Goal: Check status

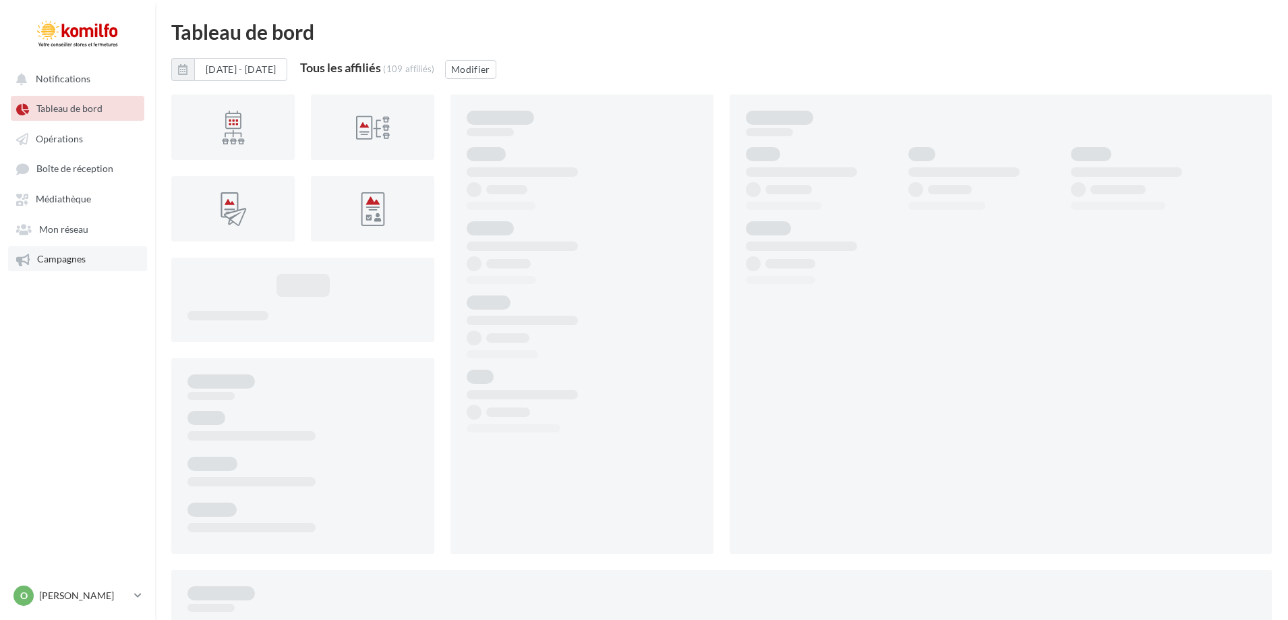
click at [46, 261] on span "Campagnes" at bounding box center [61, 259] width 49 height 11
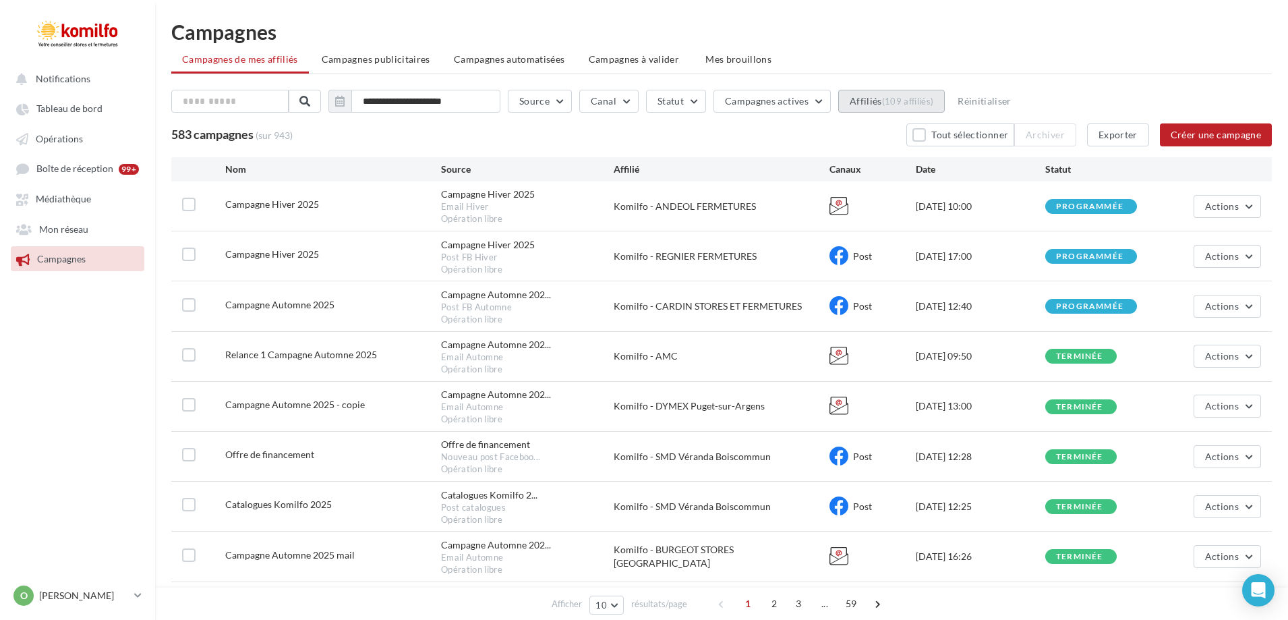
click at [897, 102] on div "(109 affiliés)" at bounding box center [908, 101] width 52 height 11
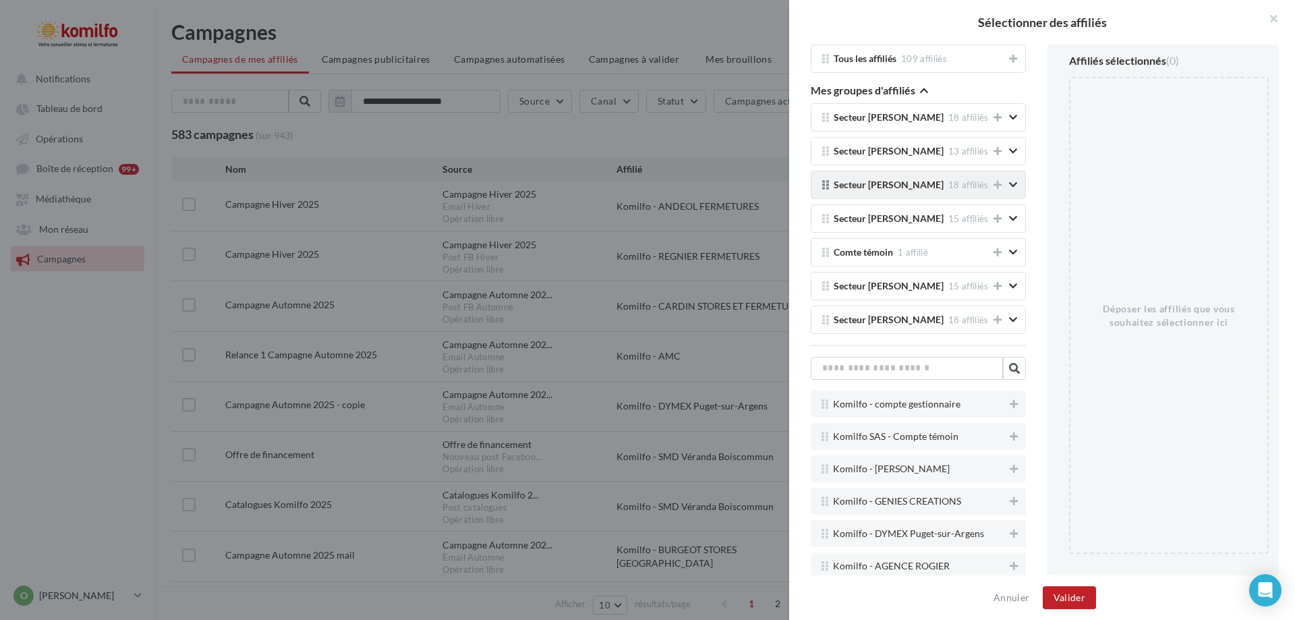
click at [879, 189] on span "Secteur Yohann Hachani 18 affiliés" at bounding box center [910, 184] width 155 height 9
click at [881, 189] on span "Secteur Yohann Hachani" at bounding box center [888, 185] width 110 height 10
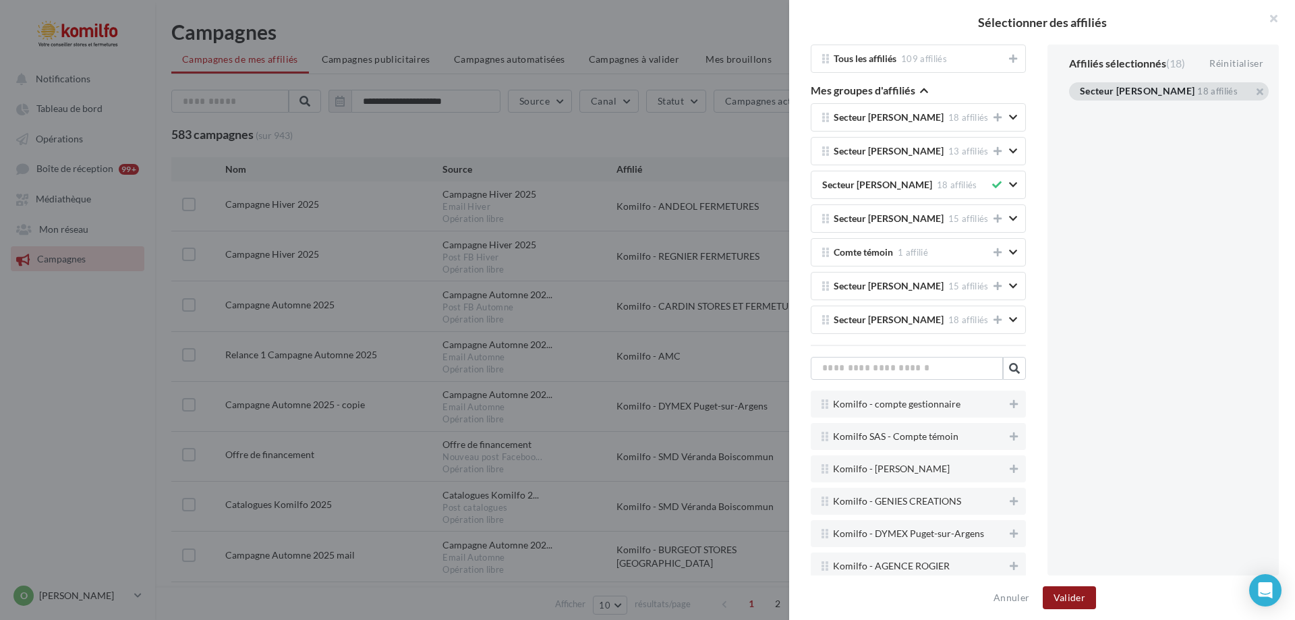
click at [1069, 595] on button "Valider" at bounding box center [1068, 597] width 53 height 23
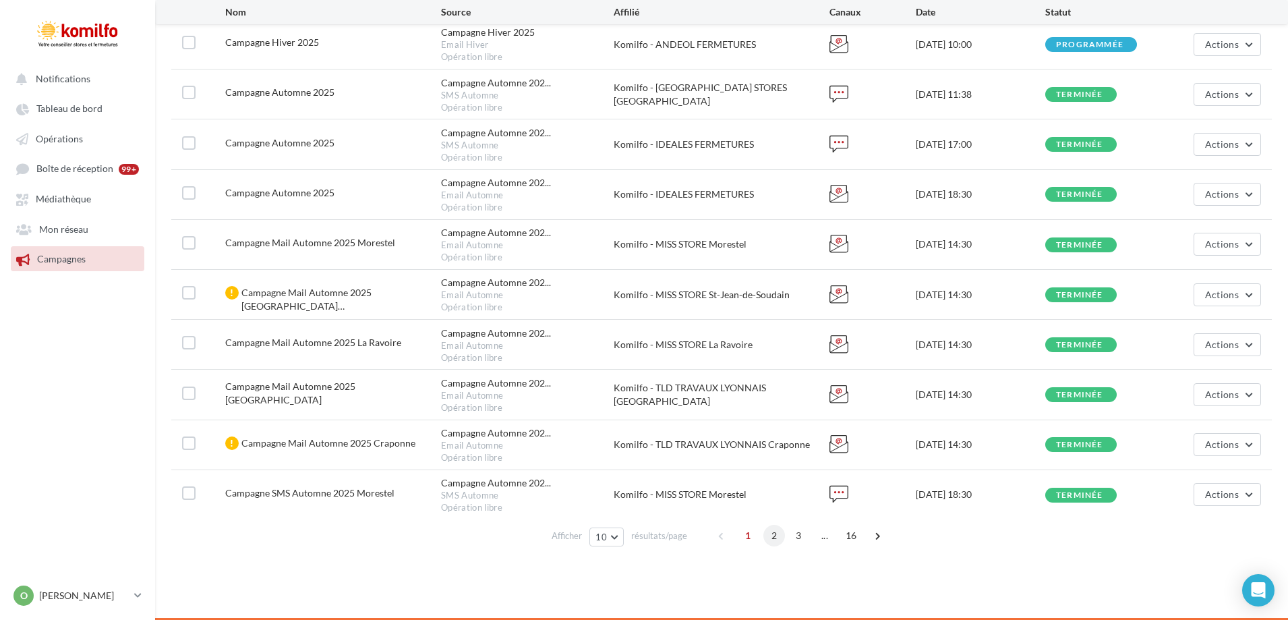
click at [772, 537] on span "2" at bounding box center [774, 536] width 22 height 22
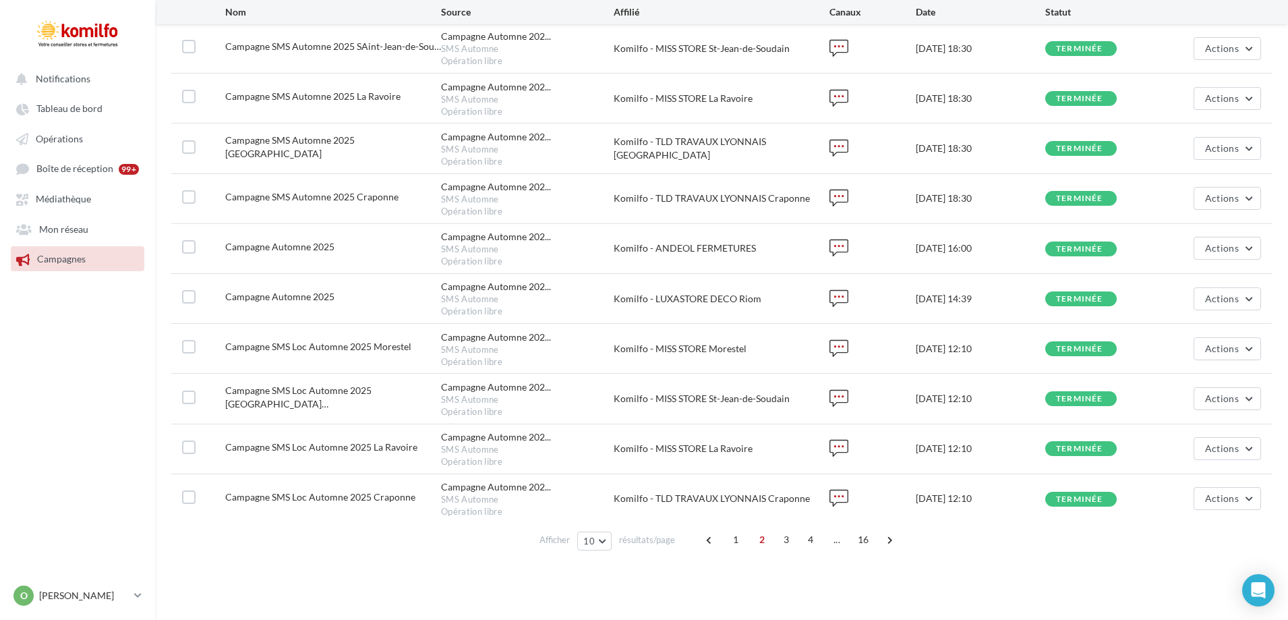
scroll to position [160, 0]
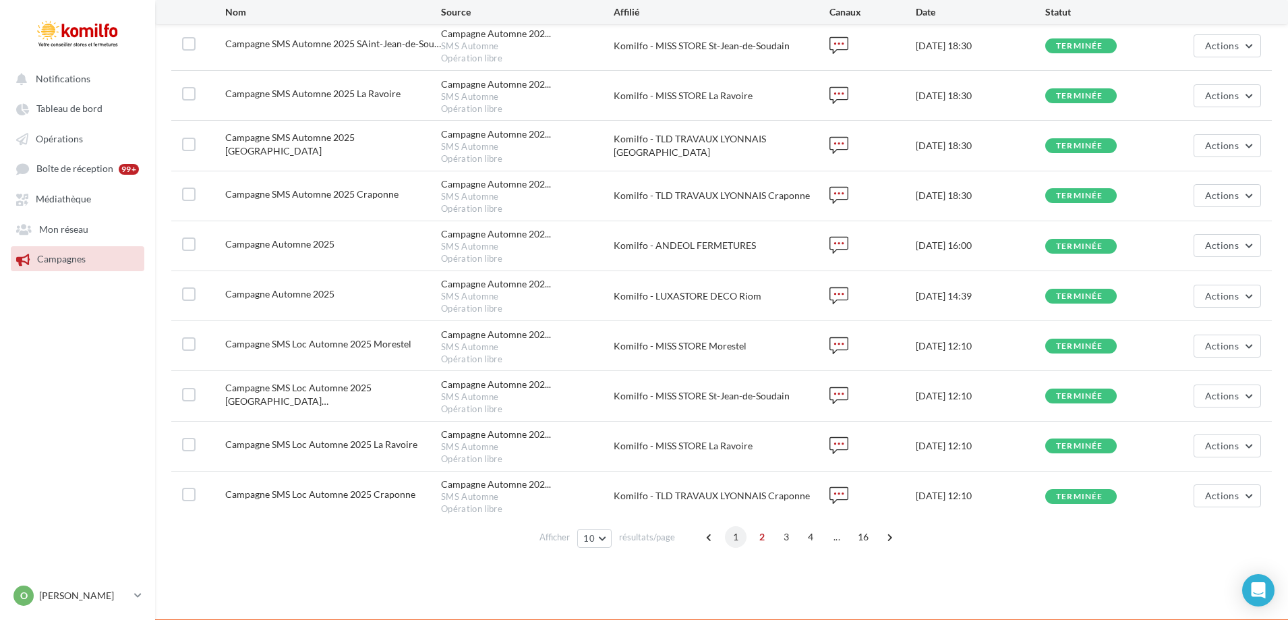
click at [738, 539] on span "1" at bounding box center [736, 537] width 22 height 22
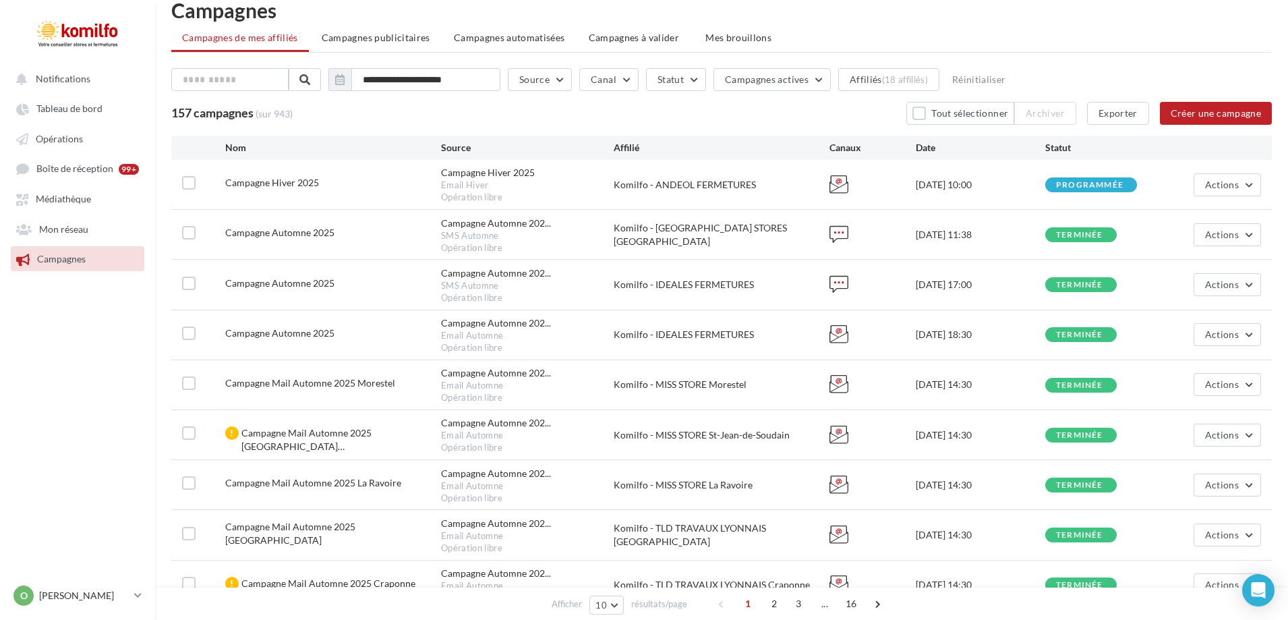
scroll to position [26, 0]
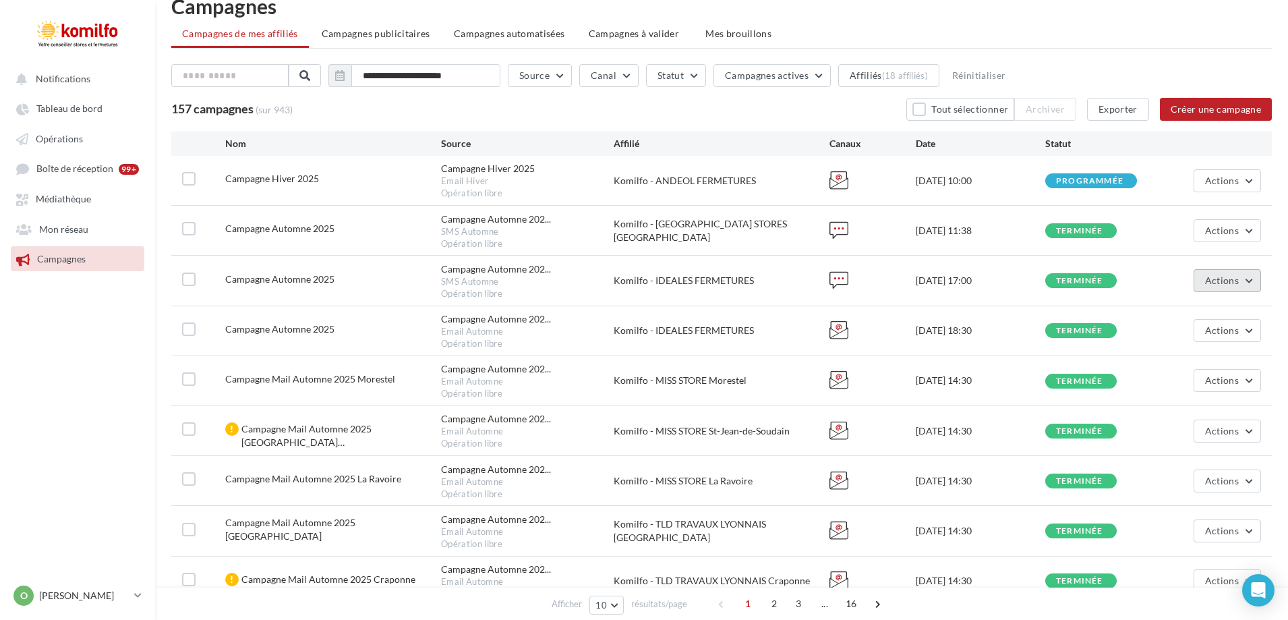
click at [1206, 288] on button "Actions" at bounding box center [1226, 280] width 67 height 23
click at [1175, 316] on button "Voir les résultats" at bounding box center [1193, 312] width 135 height 35
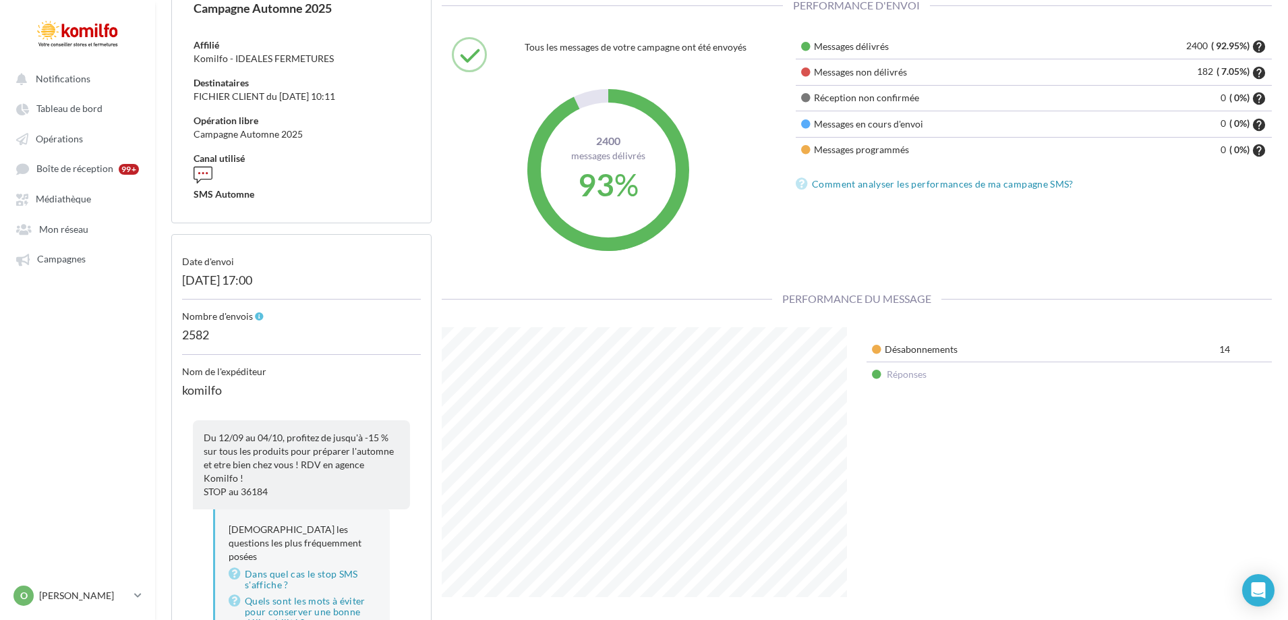
scroll to position [46, 0]
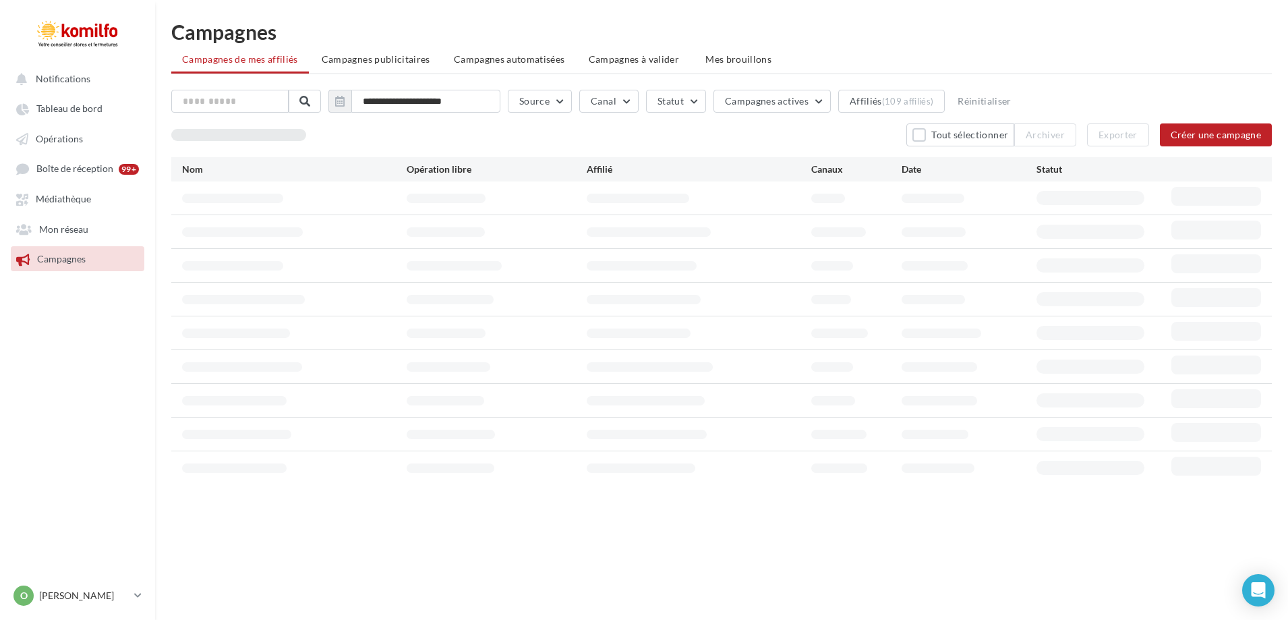
scroll to position [22, 0]
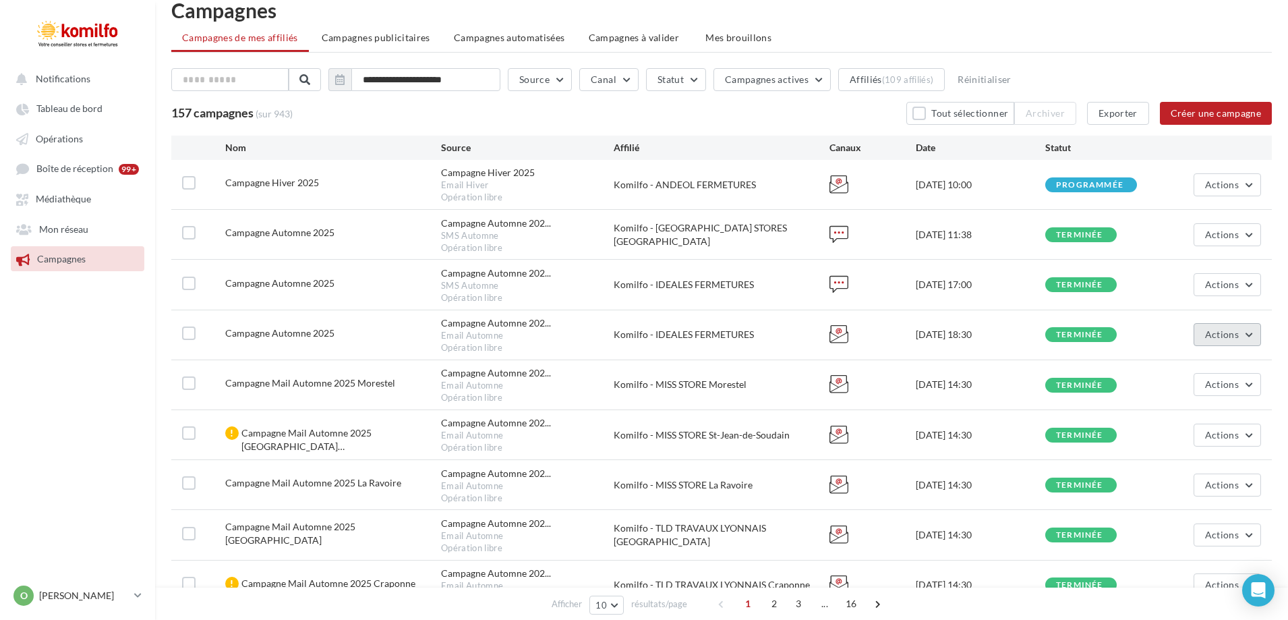
click at [1206, 329] on span "Actions" at bounding box center [1222, 333] width 34 height 11
click at [1173, 361] on button "Voir les résultats" at bounding box center [1193, 366] width 135 height 35
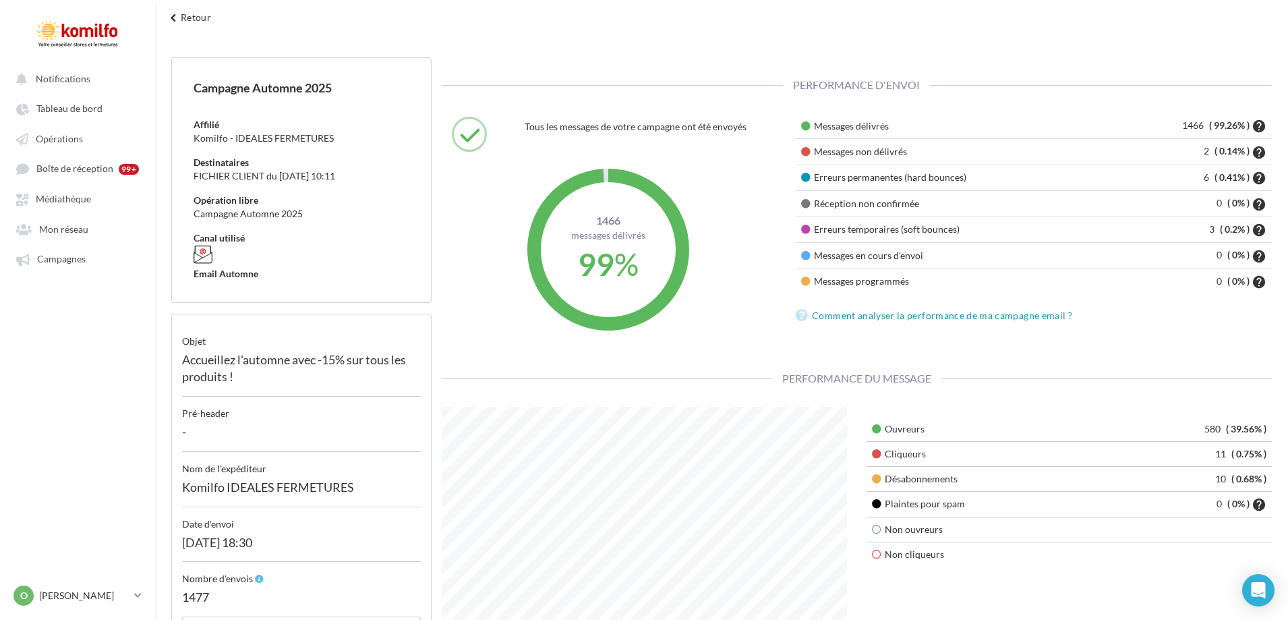
scroll to position [67, 0]
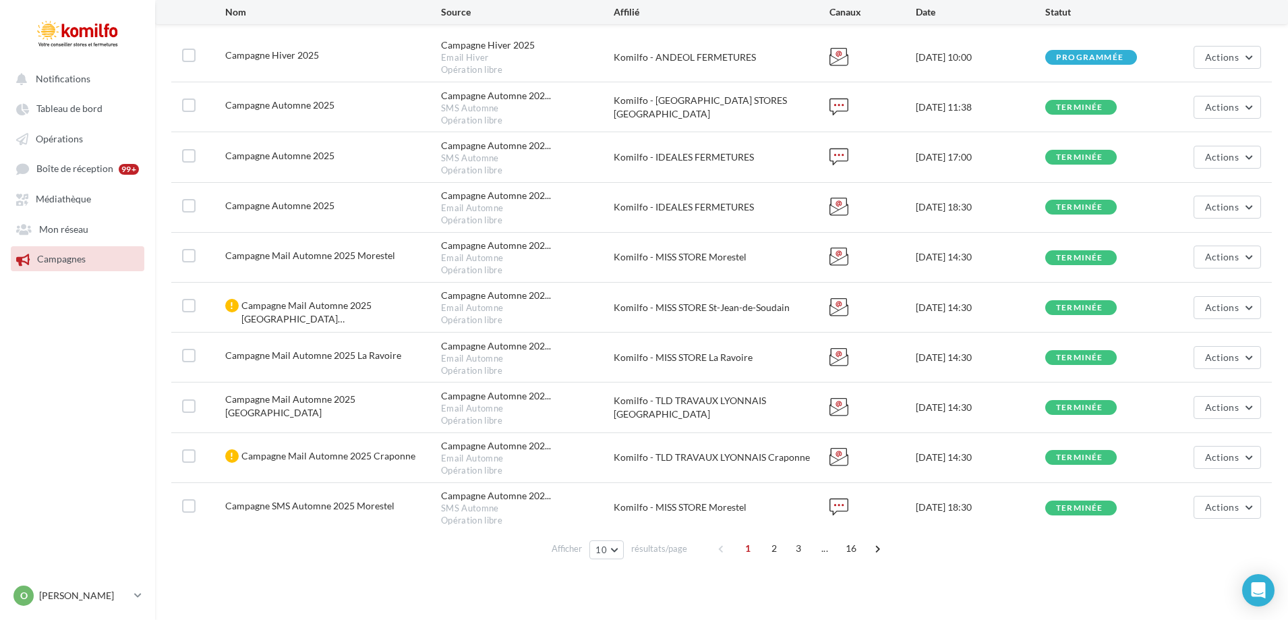
scroll to position [156, 0]
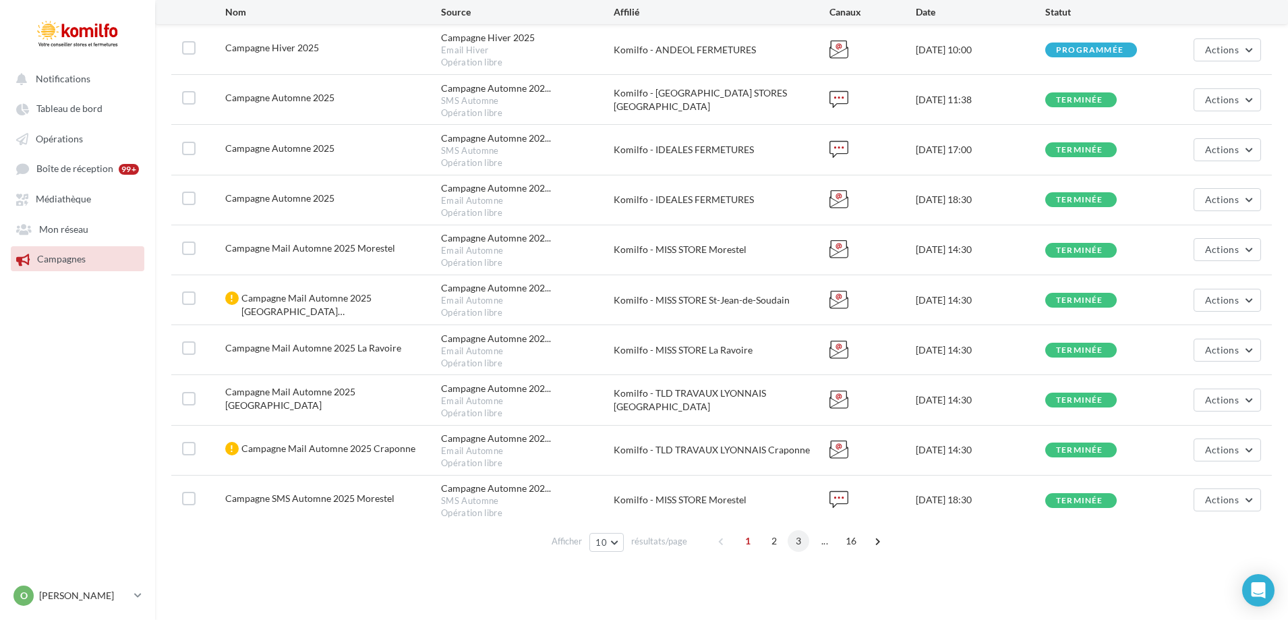
click at [802, 540] on span "3" at bounding box center [799, 541] width 22 height 22
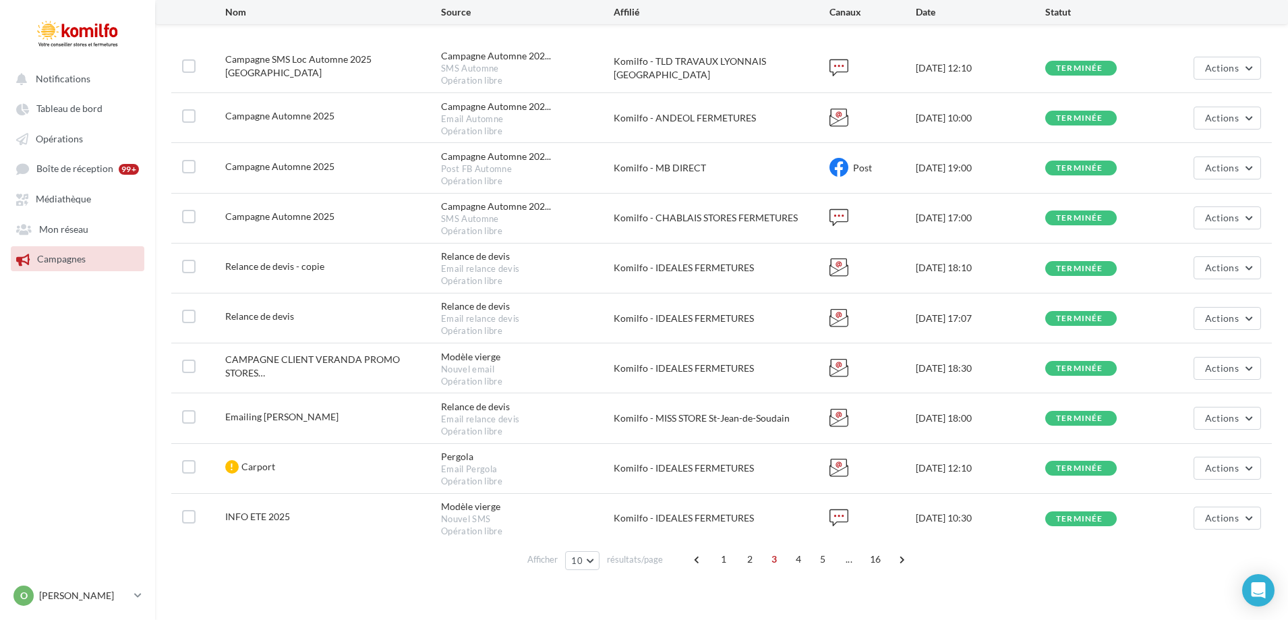
scroll to position [160, 0]
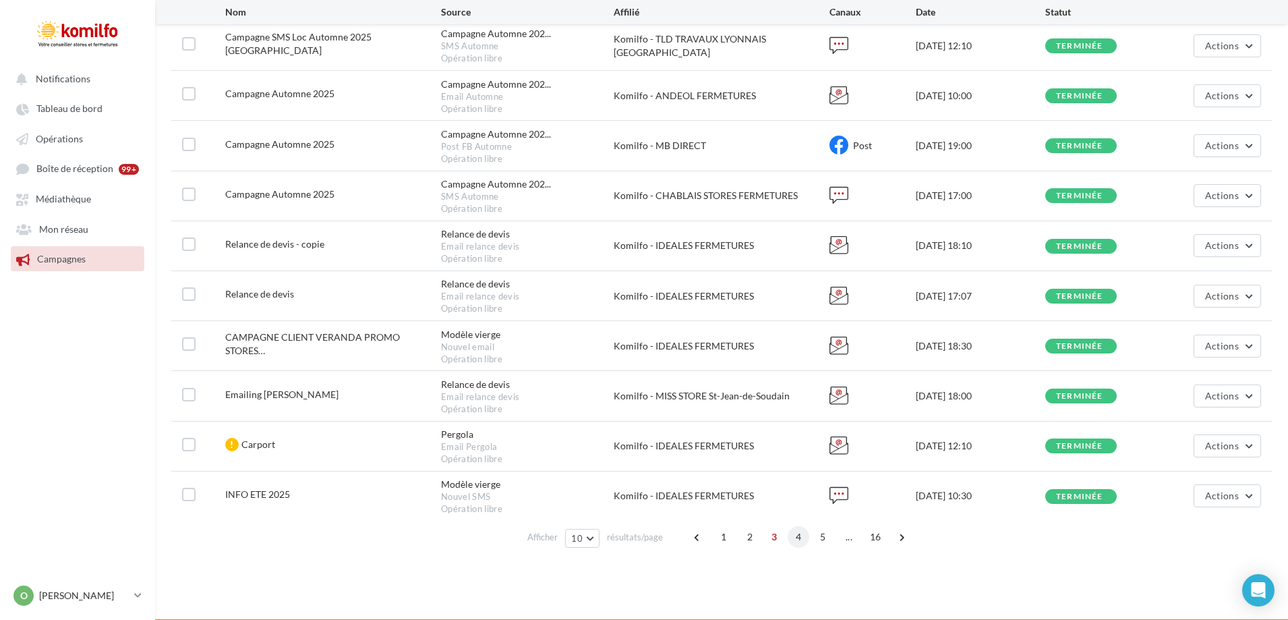
click at [792, 537] on span "4" at bounding box center [799, 537] width 22 height 22
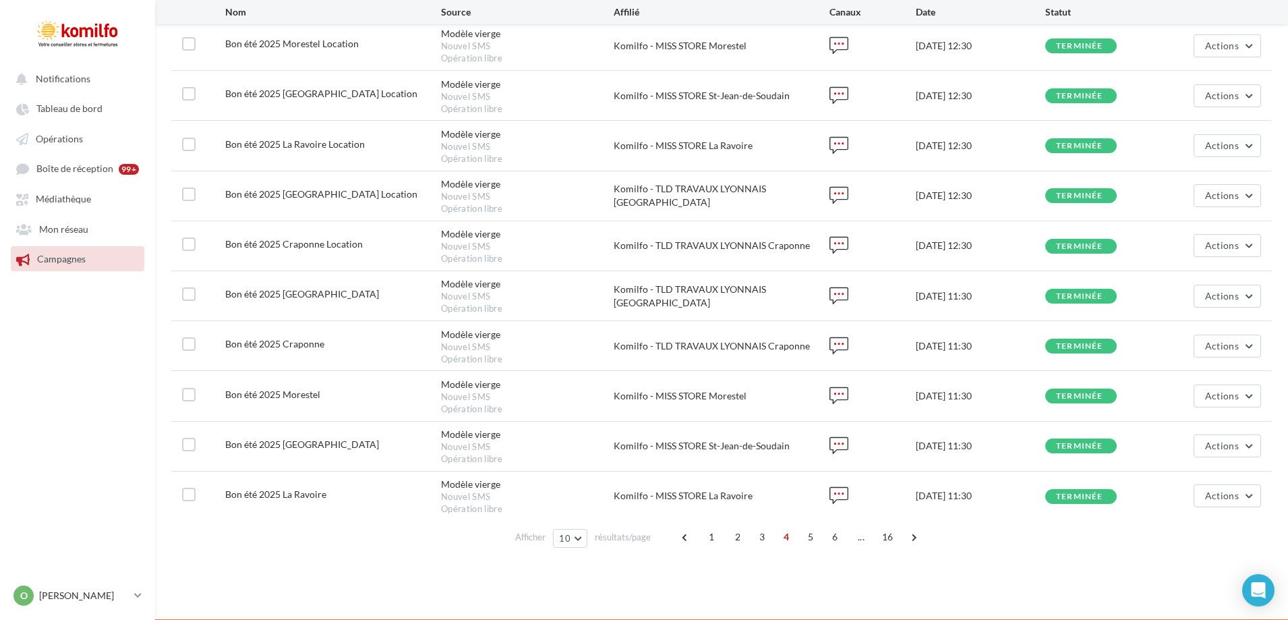
scroll to position [162, 0]
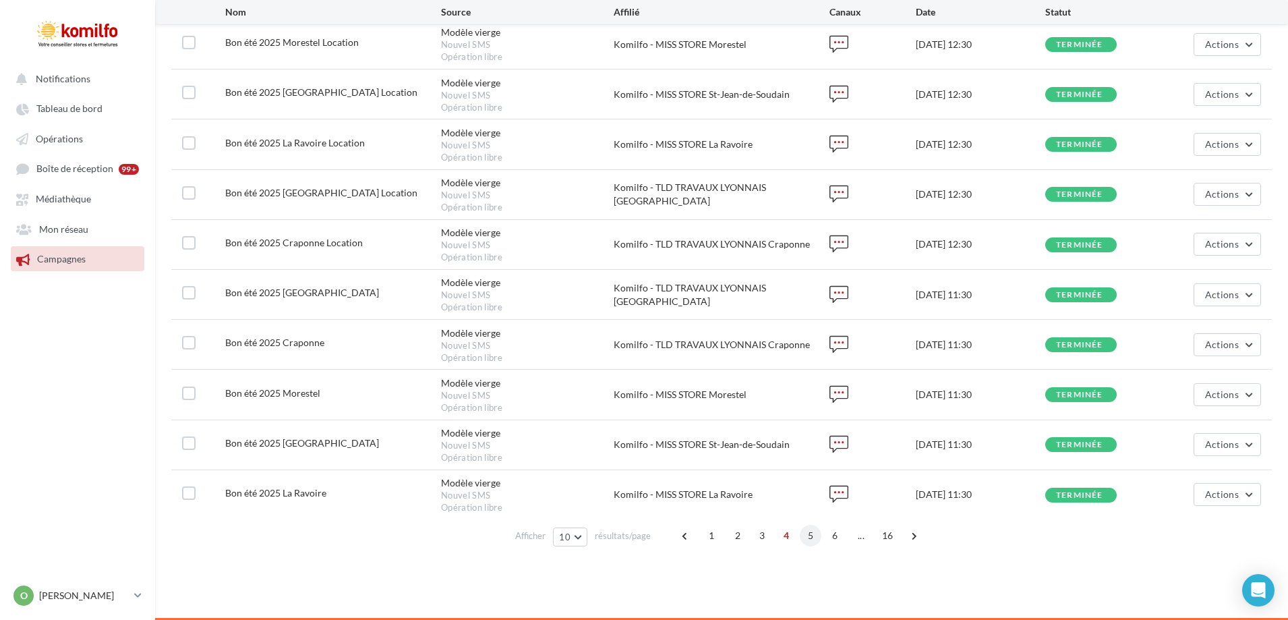
click at [812, 537] on span "5" at bounding box center [811, 536] width 22 height 22
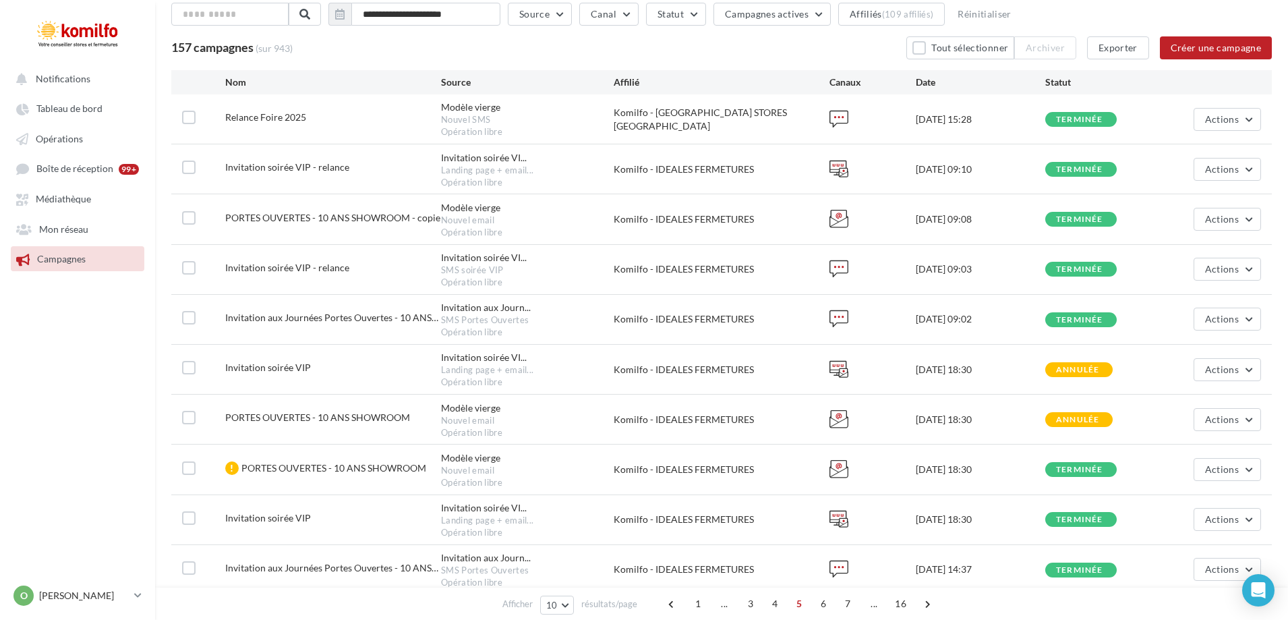
scroll to position [0, 0]
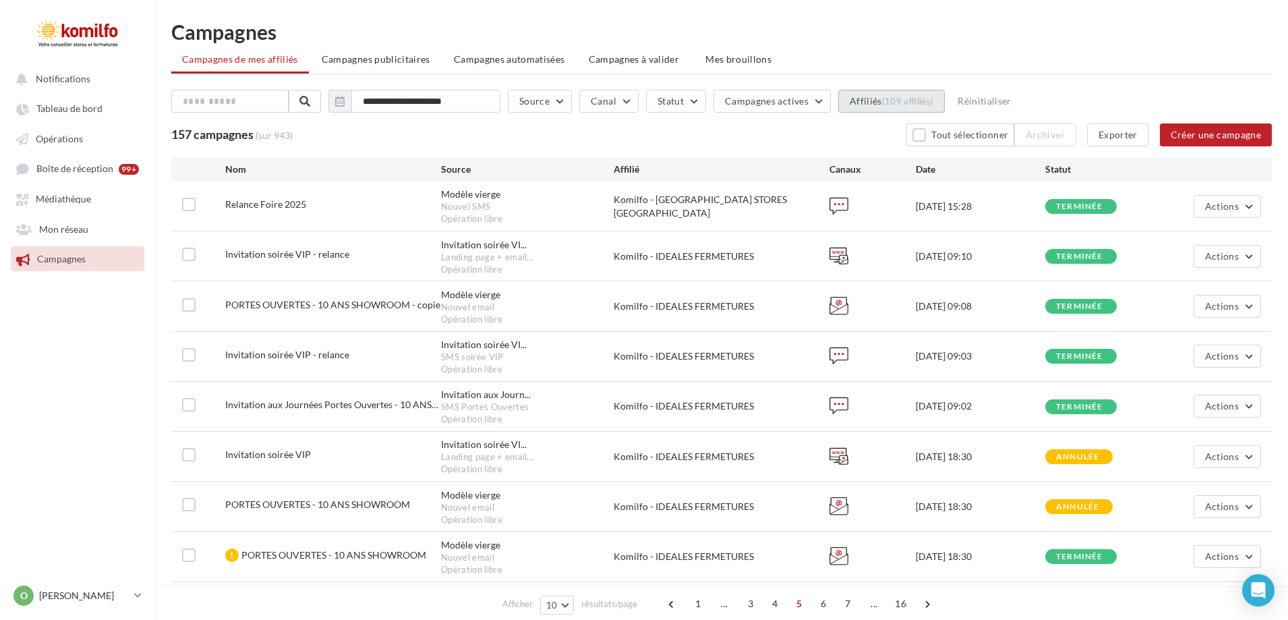
click at [902, 106] on div "(109 affiliés)" at bounding box center [908, 101] width 52 height 11
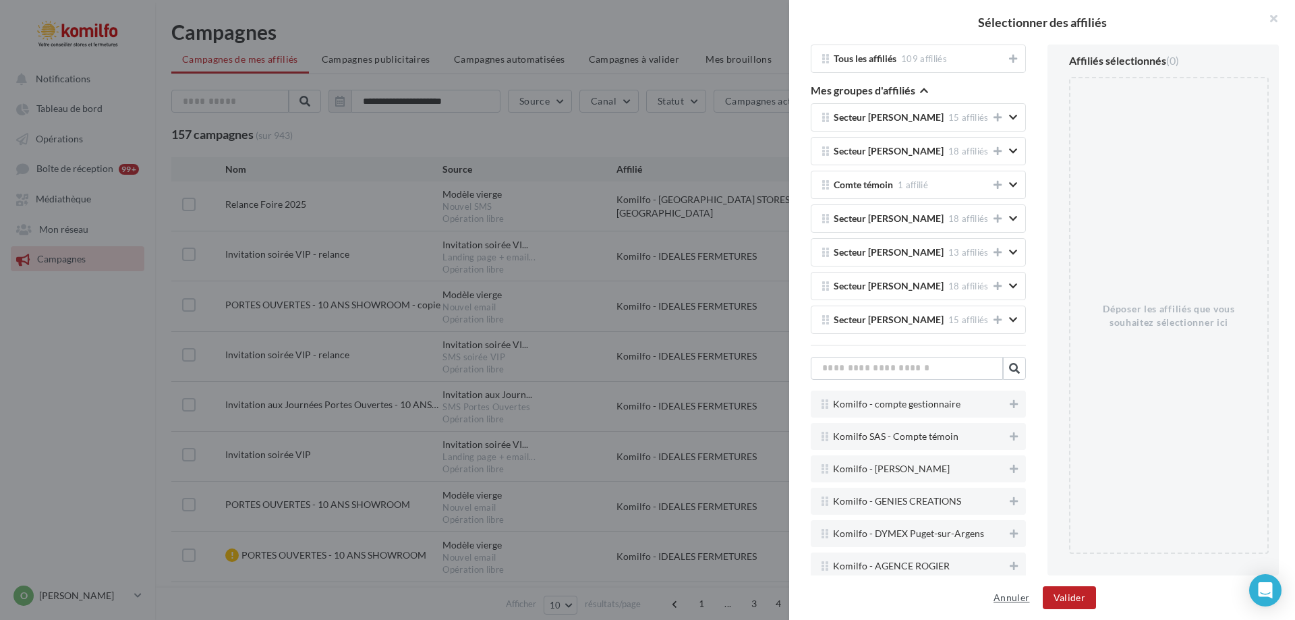
click at [1007, 591] on button "Annuler" at bounding box center [1011, 597] width 47 height 16
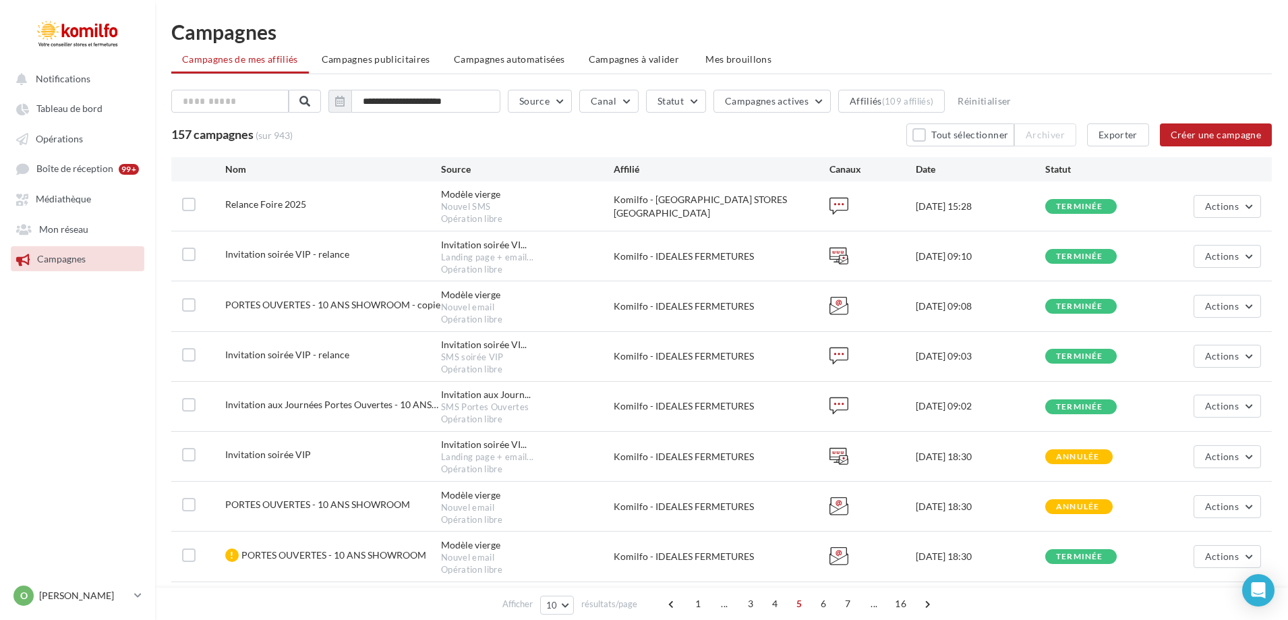
click at [48, 261] on span "Campagnes" at bounding box center [61, 259] width 49 height 11
